Goal: Information Seeking & Learning: Learn about a topic

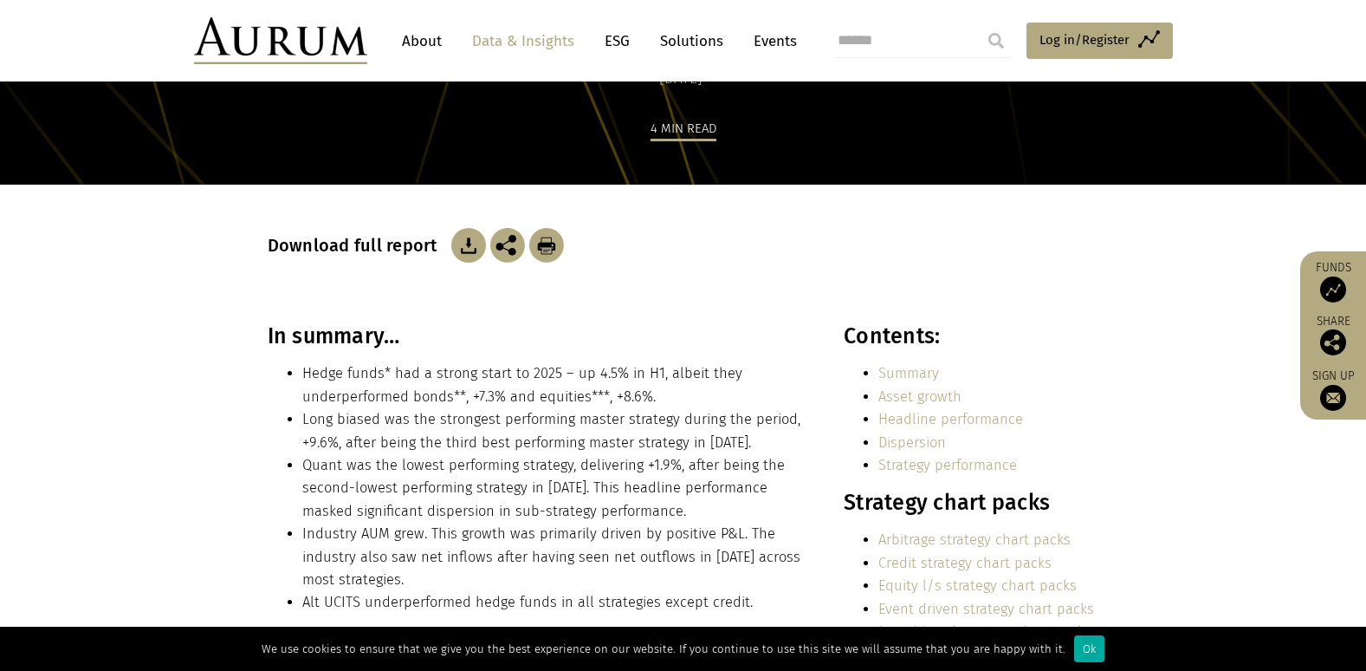
scroll to position [173, 0]
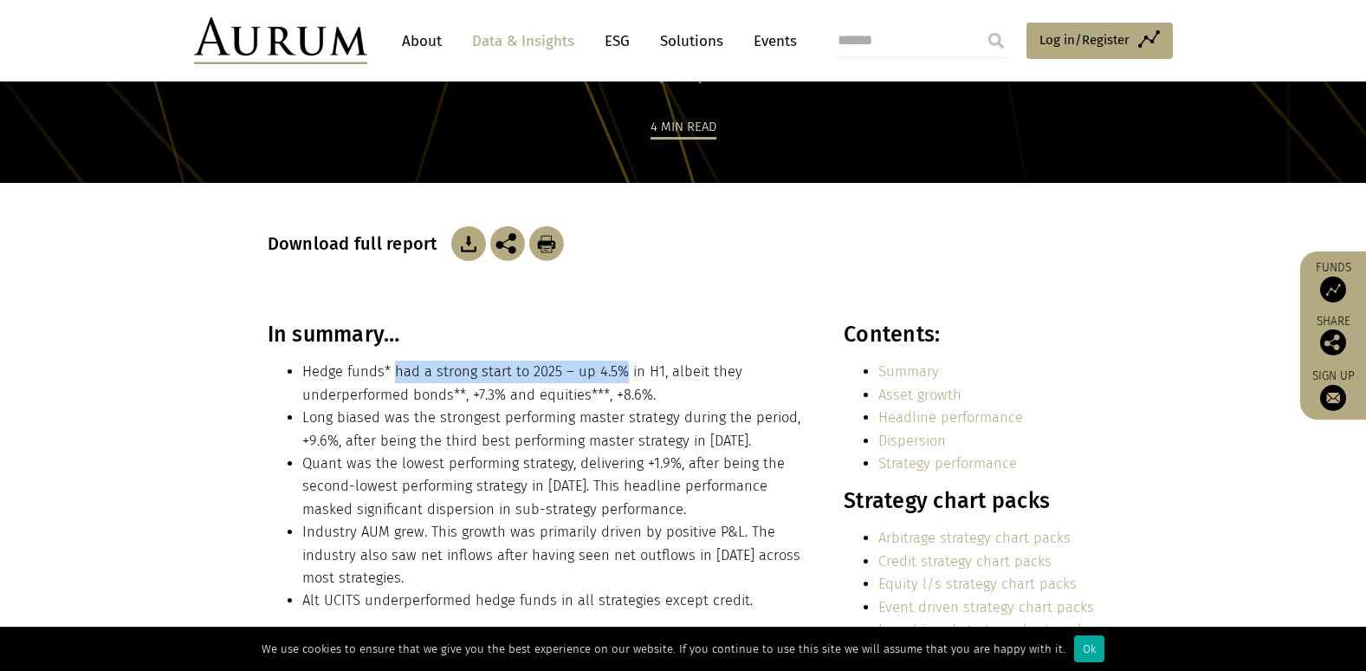
drag, startPoint x: 393, startPoint y: 373, endPoint x: 620, endPoint y: 367, distance: 227.1
click at [620, 367] on li "Hedge funds* had a strong start to 2025 – up 4.5% in H1, albeit they underperfo…" at bounding box center [554, 383] width 504 height 46
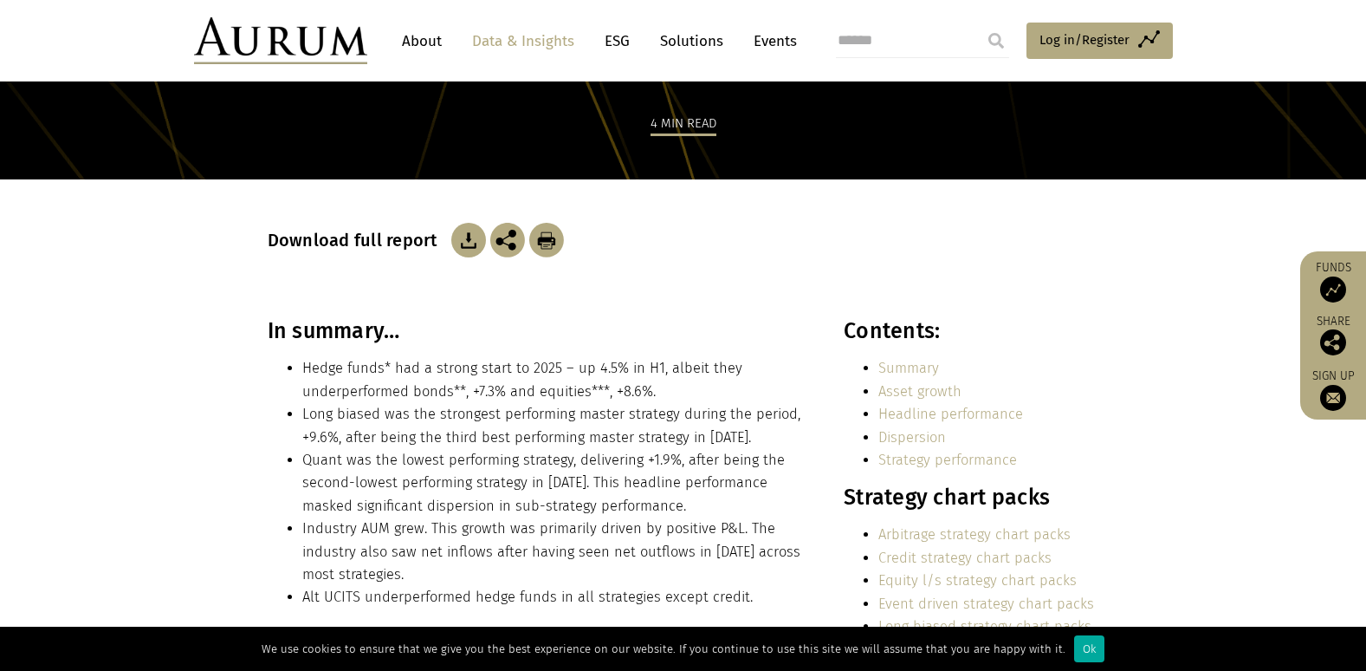
scroll to position [433, 0]
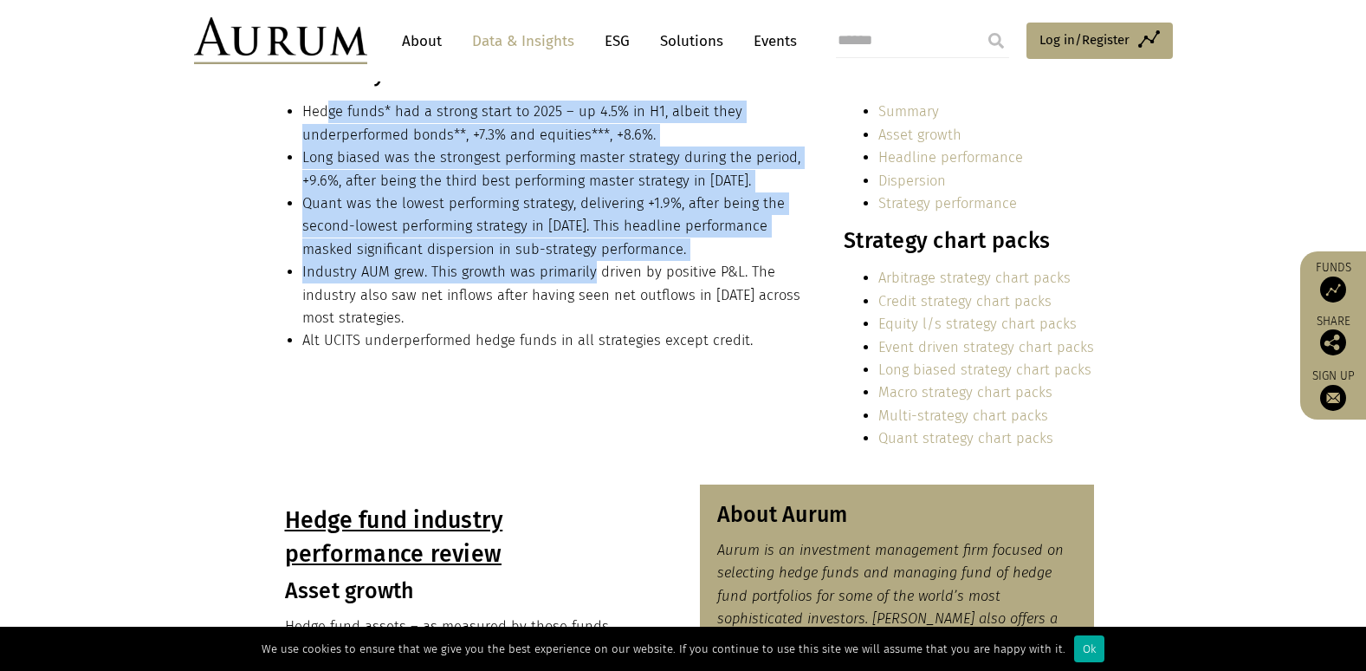
drag, startPoint x: 330, startPoint y: 110, endPoint x: 588, endPoint y: 264, distance: 300.8
click at [588, 264] on ul "Hedge funds* had a strong start to 2025 – up 4.5% in H1, albeit they underperfo…" at bounding box center [537, 226] width 539 height 251
click at [588, 264] on li "Industry AUM grew. This growth was primarily driven by positive P&L. The indust…" at bounding box center [554, 295] width 504 height 68
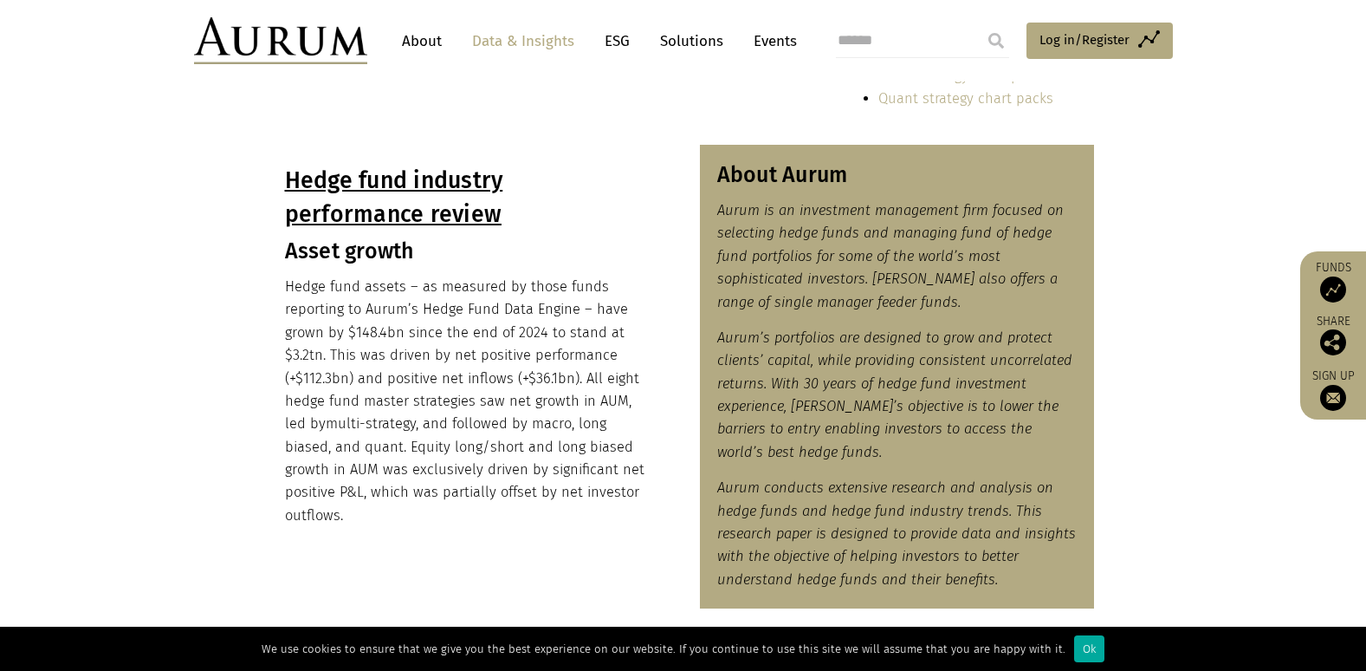
scroll to position [780, 0]
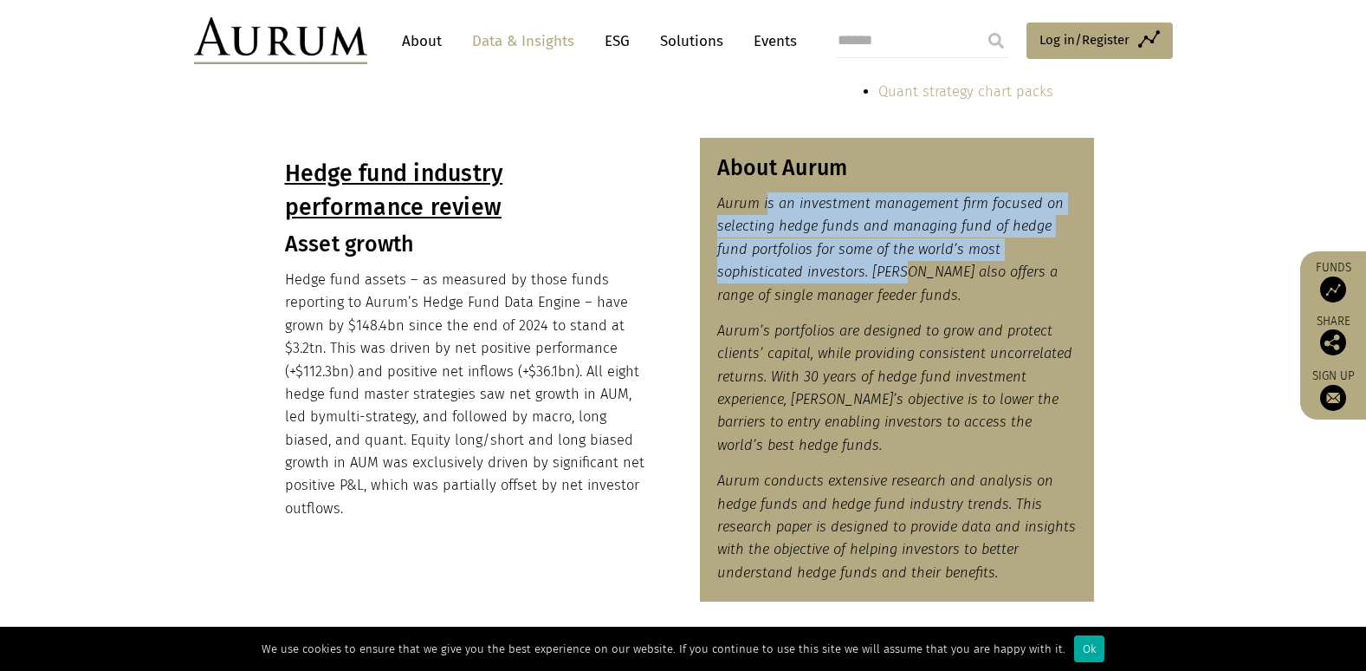
drag, startPoint x: 769, startPoint y: 201, endPoint x: 905, endPoint y: 268, distance: 152.3
click at [905, 268] on em "Aurum is an investment management firm focused on selecting hedge funds and man…" at bounding box center [890, 249] width 347 height 108
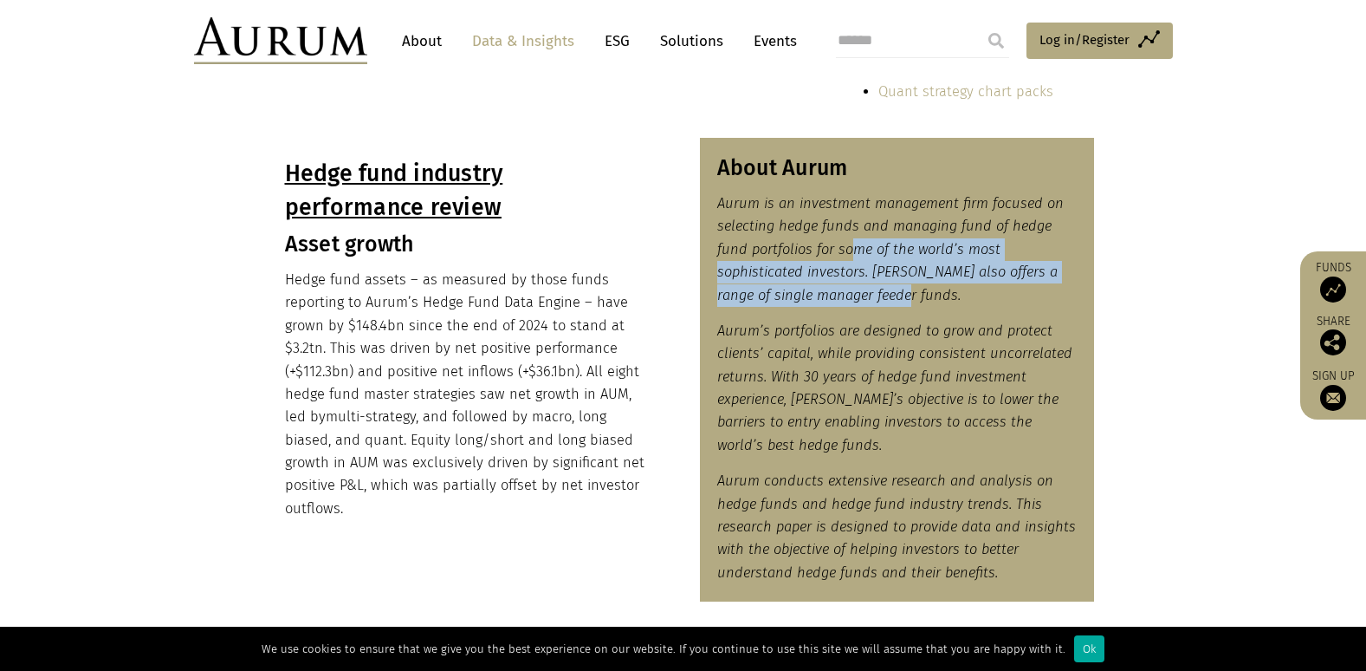
drag, startPoint x: 916, startPoint y: 302, endPoint x: 848, endPoint y: 240, distance: 92.0
click at [848, 240] on p "Aurum is an investment management firm focused on selecting hedge funds and man…" at bounding box center [897, 249] width 360 height 114
click at [848, 240] on em "Aurum is an investment management firm focused on selecting hedge funds and man…" at bounding box center [890, 249] width 347 height 108
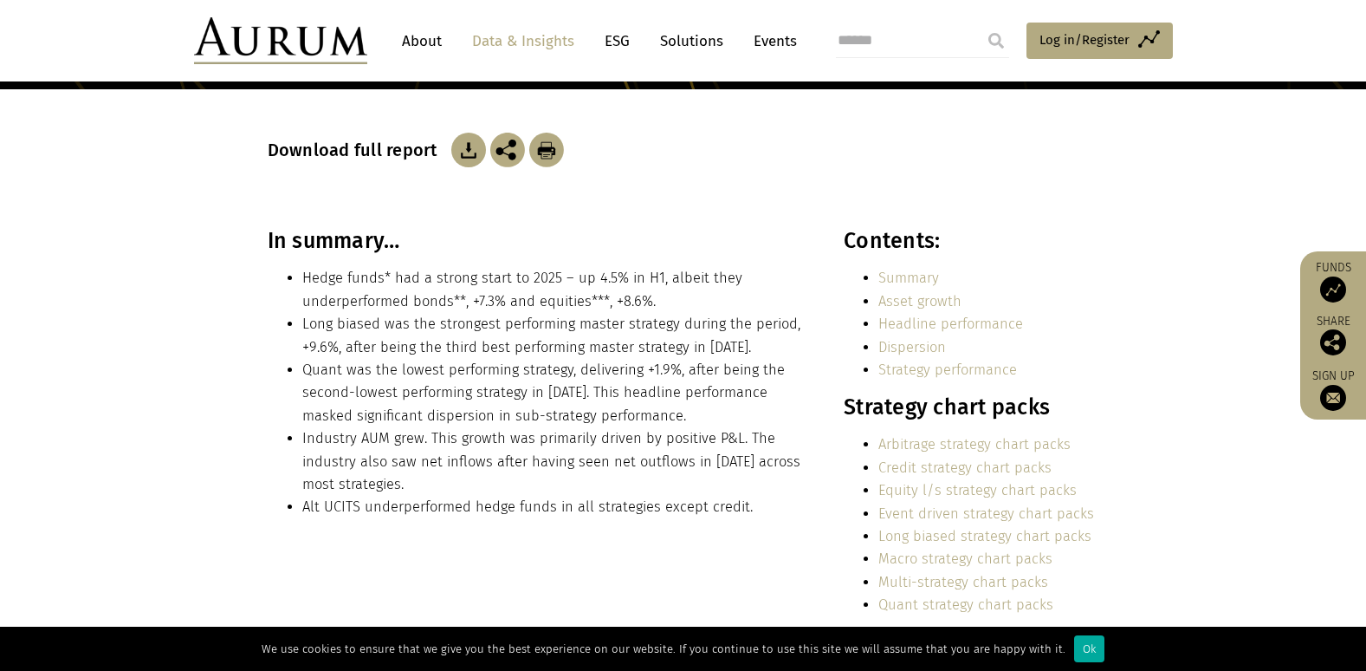
scroll to position [260, 0]
